Goal: Transaction & Acquisition: Purchase product/service

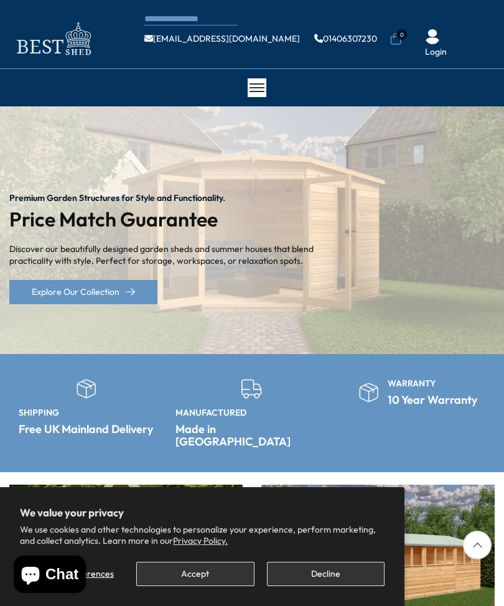
click at [312, 577] on button "Decline" at bounding box center [326, 574] width 118 height 24
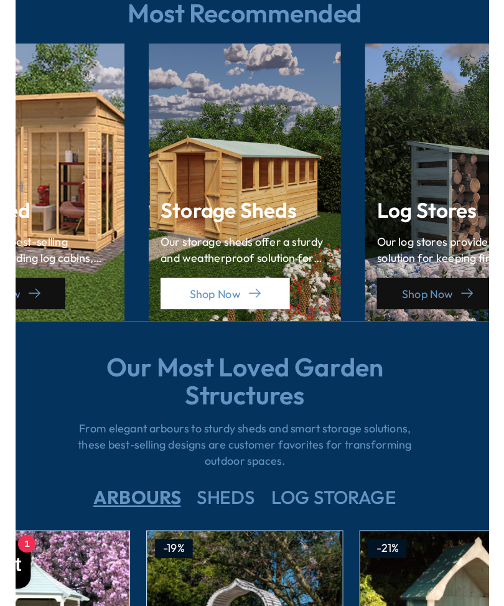
scroll to position [1469, 0]
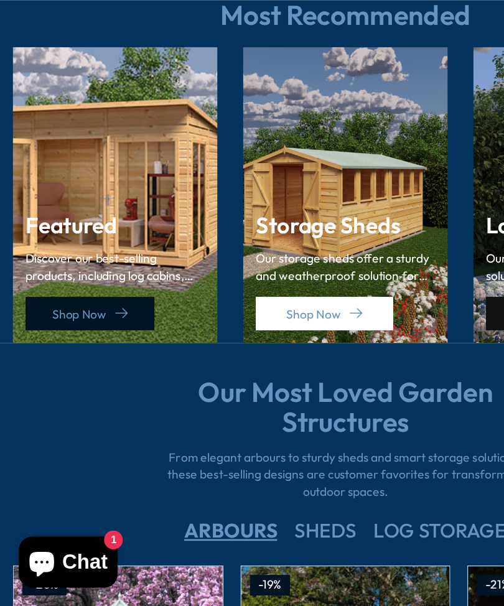
click at [79, 381] on link "Shop Now" at bounding box center [66, 393] width 94 height 24
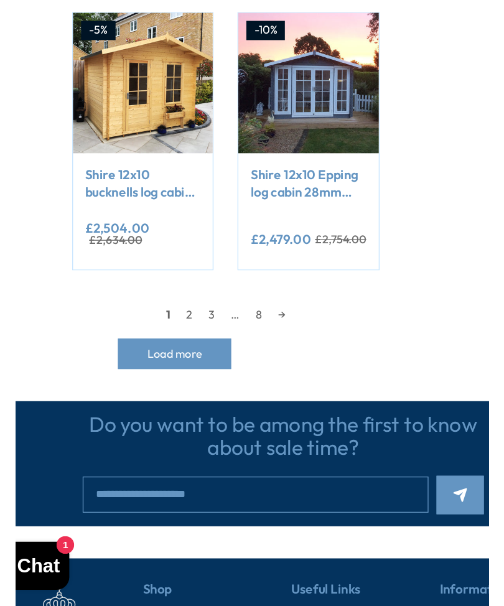
scroll to position [1105, 0]
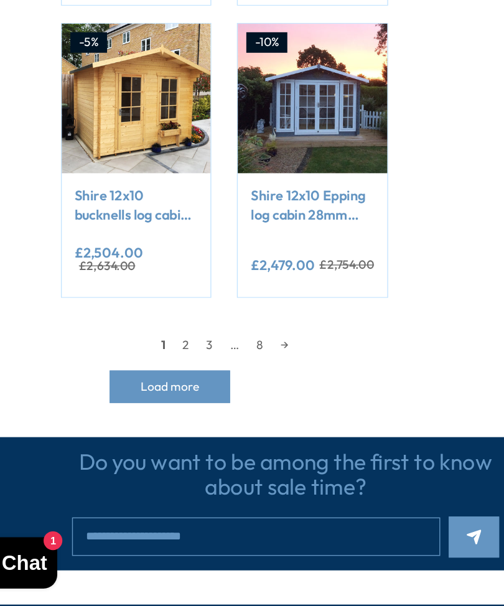
click at [148, 434] on button "Load more" at bounding box center [168, 446] width 88 height 24
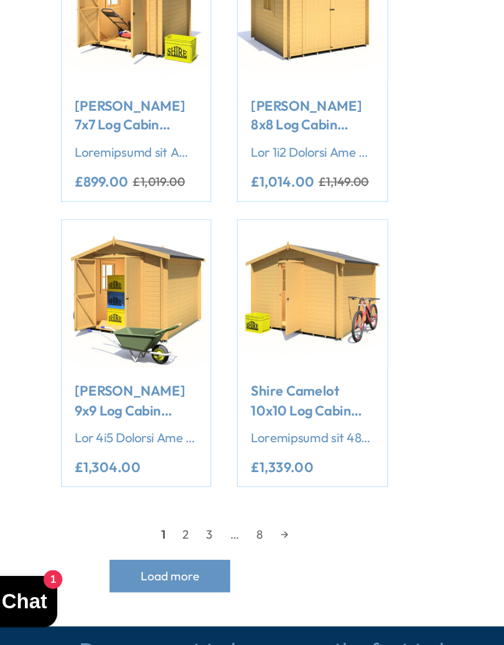
scroll to position [3038, 0]
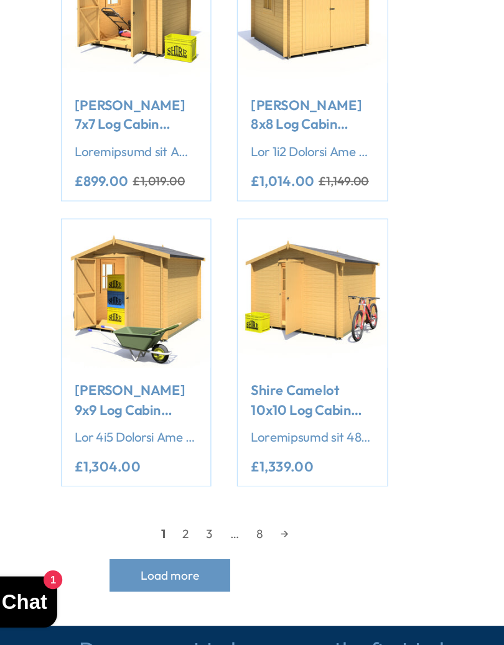
click at [146, 583] on button "Load more" at bounding box center [168, 595] width 88 height 24
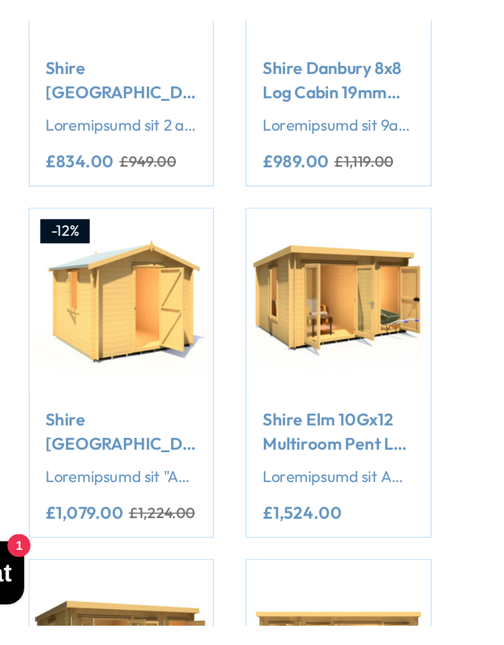
scroll to position [4700, 0]
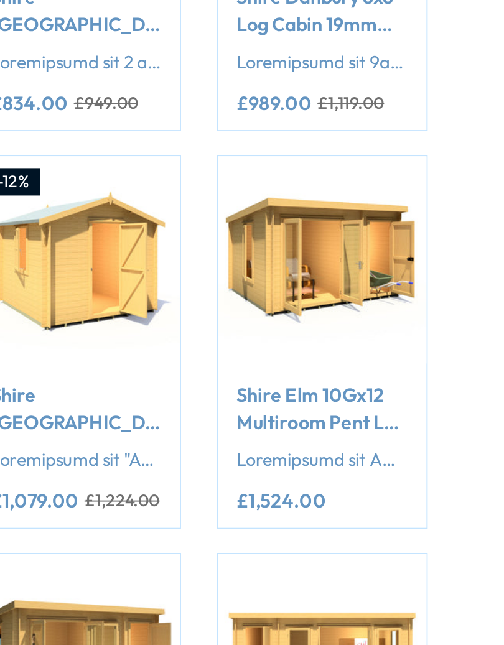
click at [227, 455] on link "Shire Elm 10Gx12 Multiroom Pent Log Cabin 19mm interlock Cladding" at bounding box center [272, 469] width 90 height 28
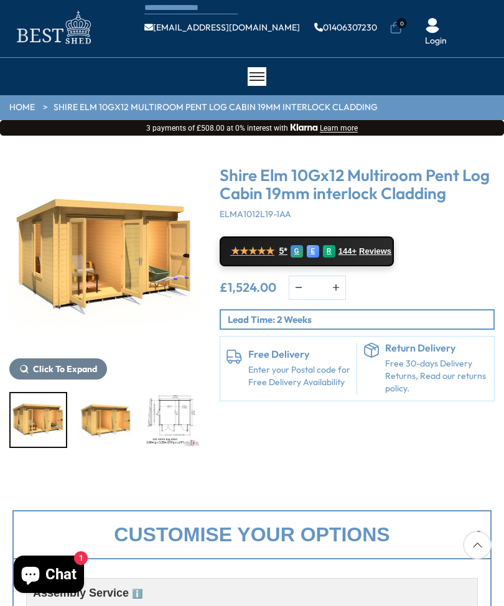
scroll to position [29, 0]
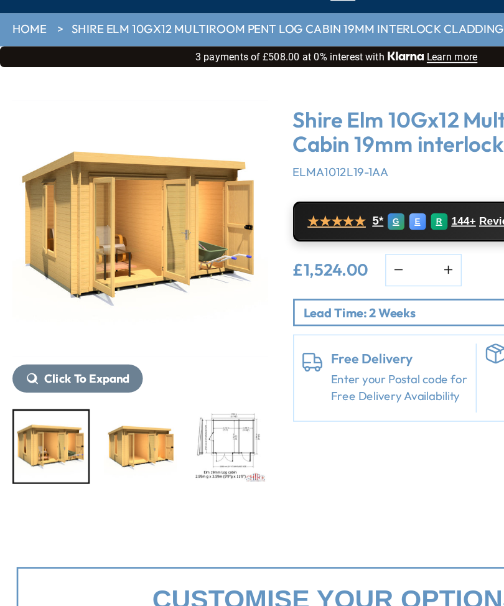
click at [62, 375] on img "1 / 10" at bounding box center [38, 402] width 55 height 54
click at [45, 375] on img "1 / 10" at bounding box center [38, 402] width 55 height 54
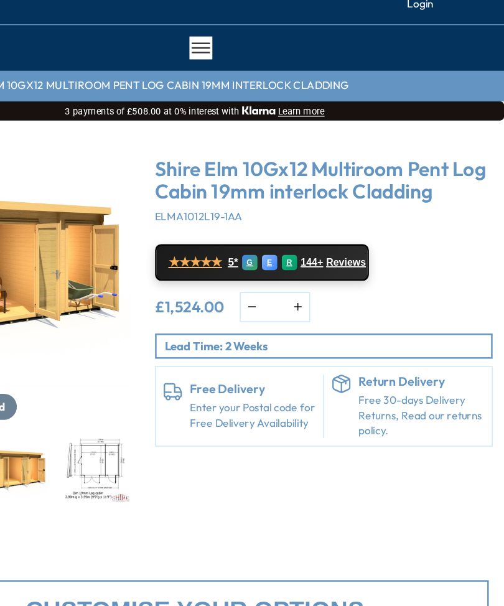
scroll to position [0, 0]
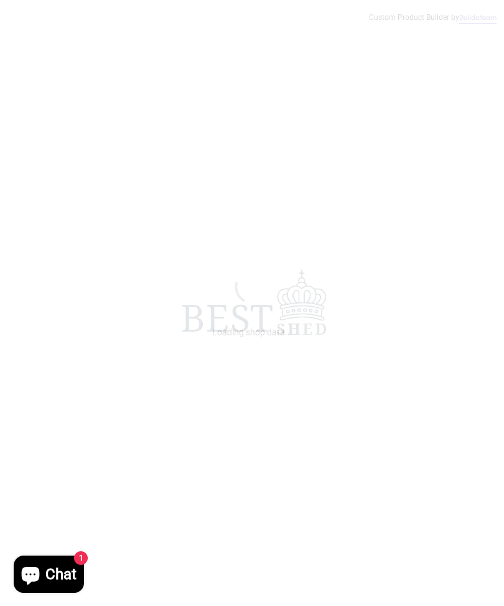
scroll to position [-6, 0]
